Goal: Task Accomplishment & Management: Manage account settings

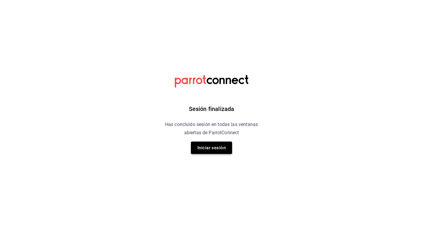
click at [220, 150] on button "Iniciar sesión" at bounding box center [211, 147] width 41 height 12
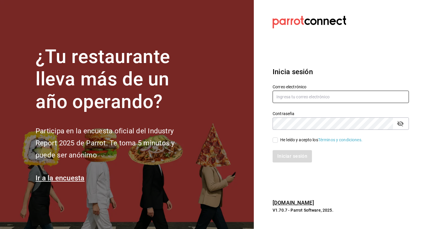
click at [302, 99] on input "text" at bounding box center [341, 96] width 136 height 12
type input "[EMAIL_ADDRESS][DOMAIN_NAME]"
click at [276, 141] on input "He leído y acepto los Términos y condiciones." at bounding box center [275, 139] width 5 height 5
checkbox input "true"
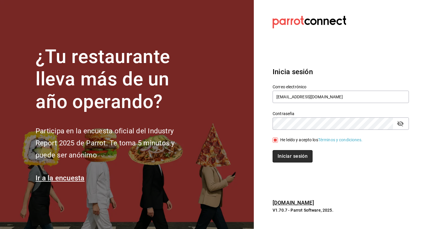
click at [285, 152] on button "Iniciar sesión" at bounding box center [293, 156] width 40 height 12
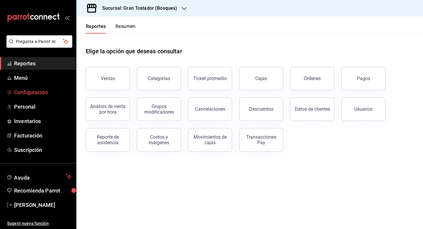
click at [31, 95] on span "Configuración" at bounding box center [42, 92] width 57 height 8
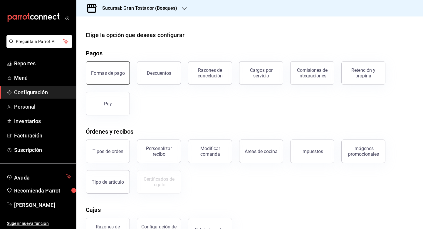
click at [120, 76] on button "Formas de pago" at bounding box center [108, 72] width 44 height 23
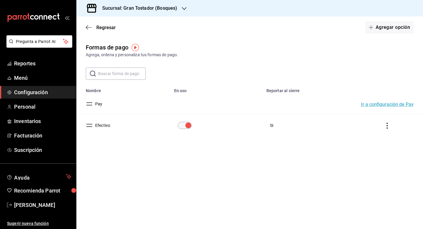
click at [375, 103] on button "Ir a configuración de Pay" at bounding box center [387, 104] width 53 height 5
